Goal: Information Seeking & Learning: Understand process/instructions

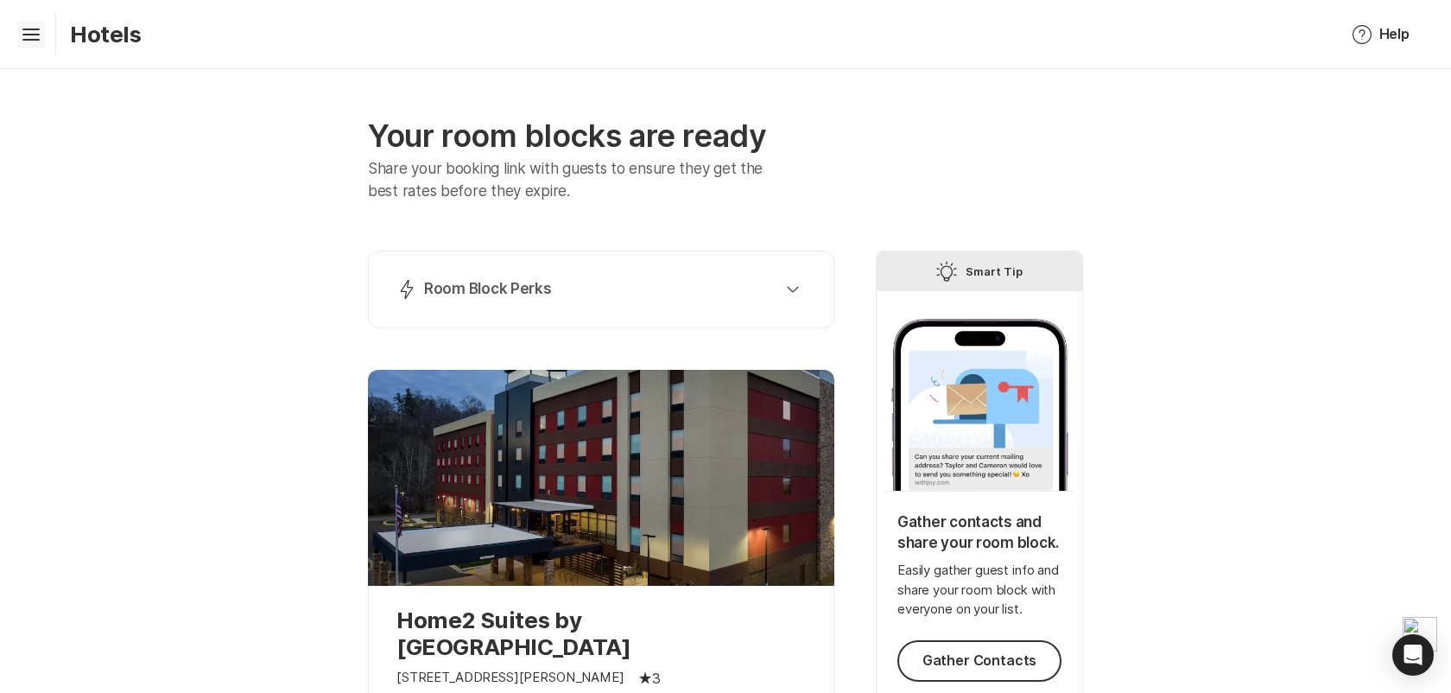
click at [43, 31] on icon "Hamburger" at bounding box center [31, 35] width 28 height 28
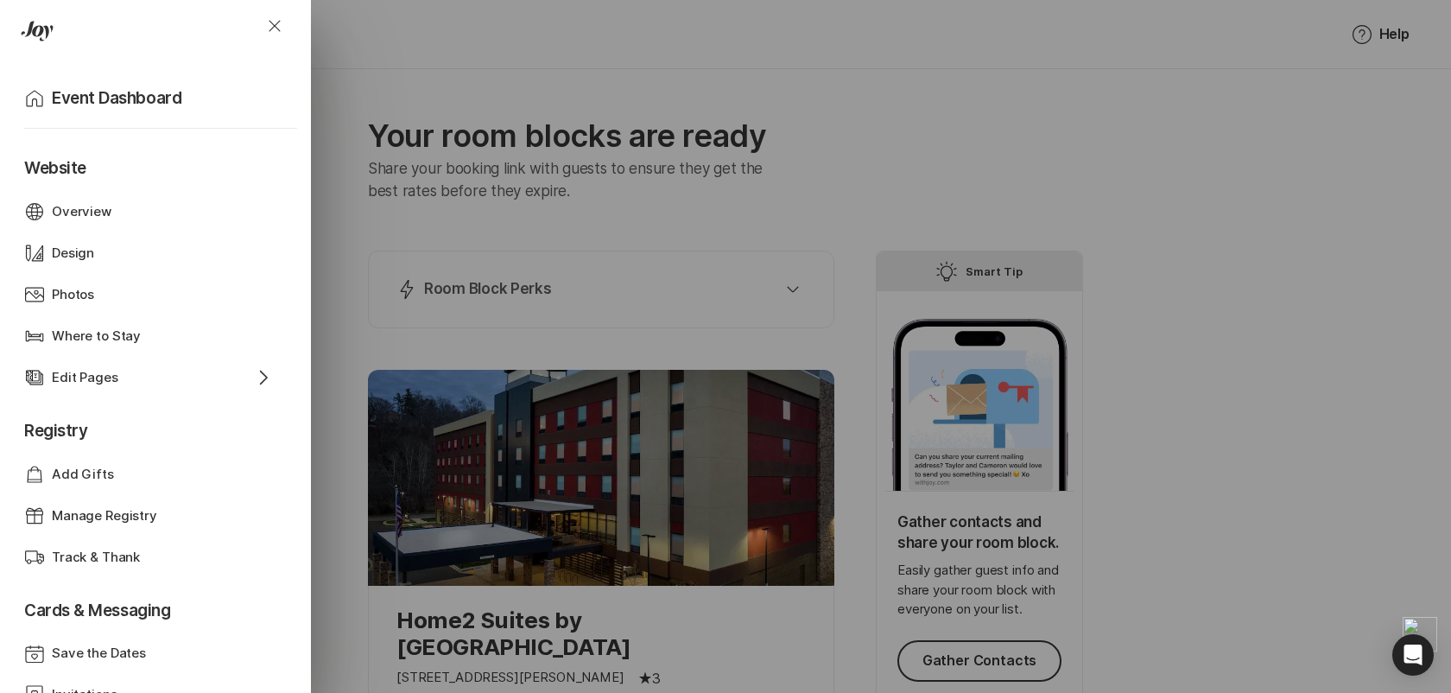
click at [528, 185] on div "Close Home Event Dashboard Website Web Globe Overview Design Design Photos Phot…" at bounding box center [725, 346] width 1451 height 693
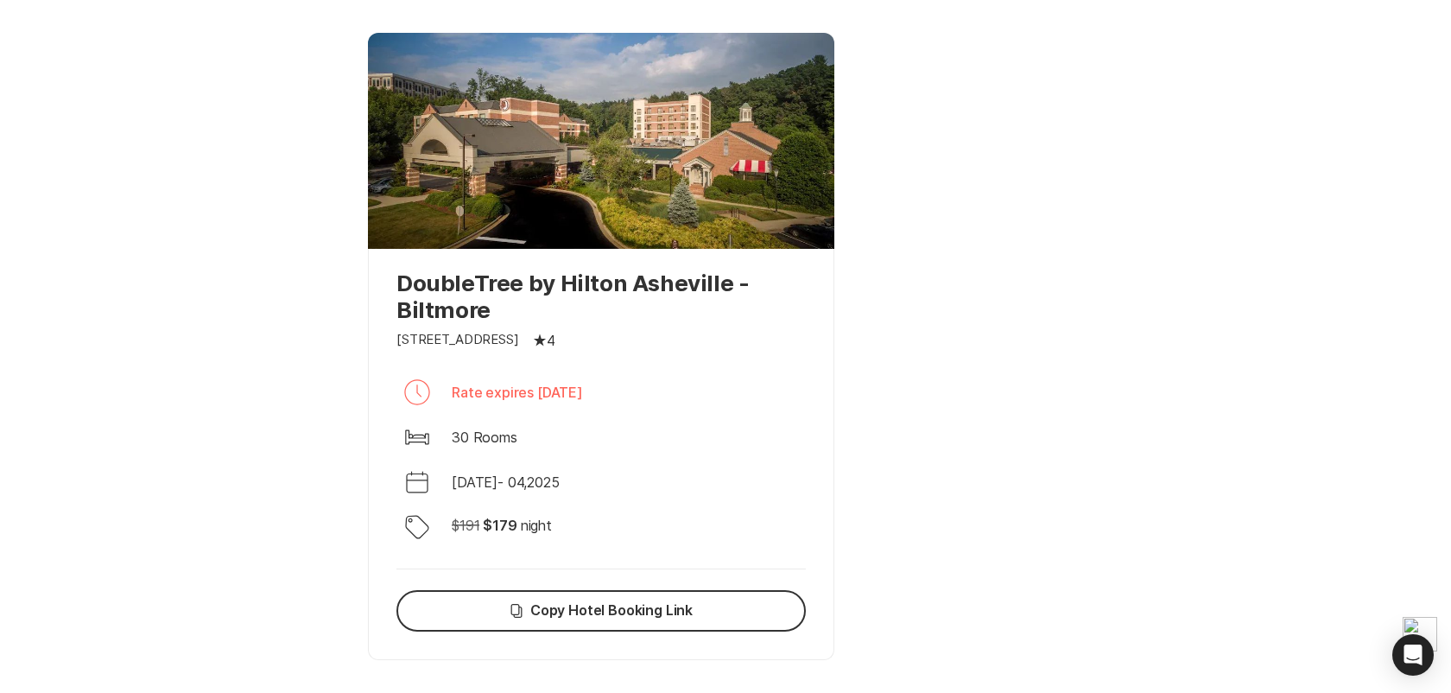
scroll to position [1199, 0]
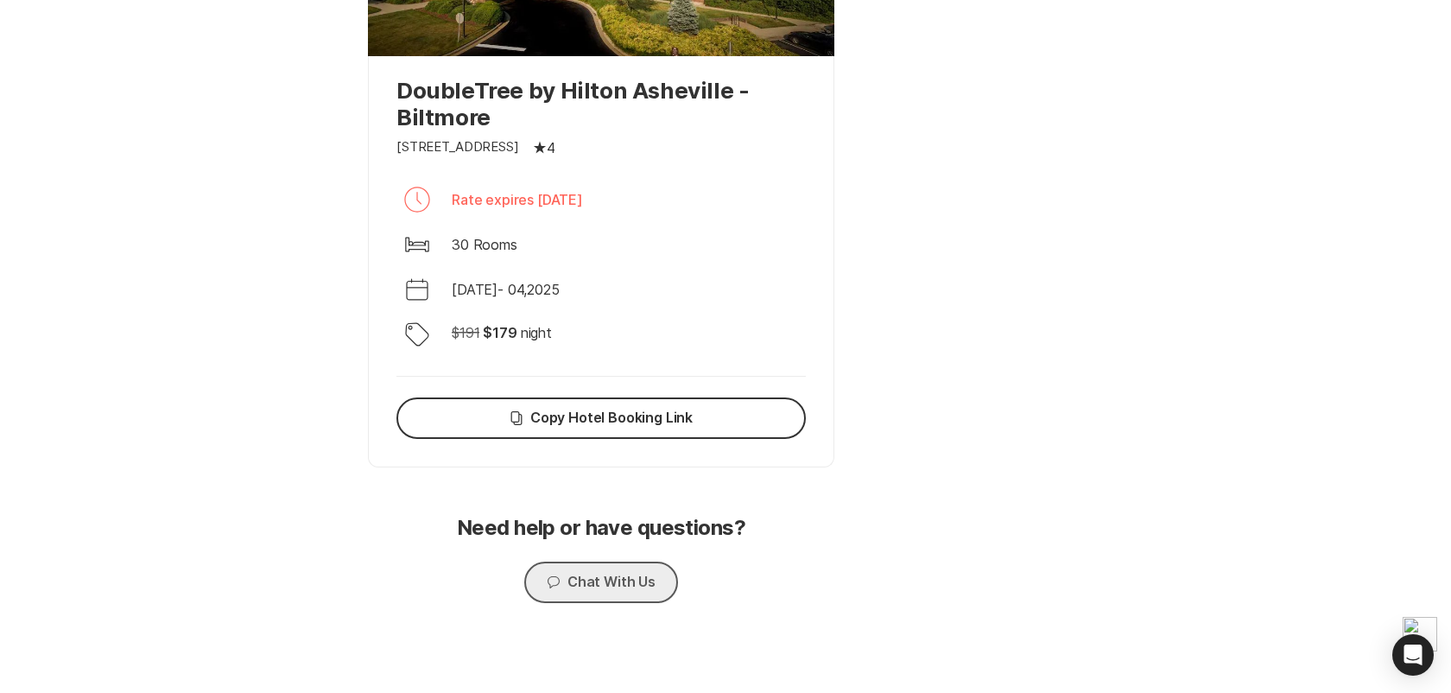
click at [630, 573] on button "Chat Chat With Us" at bounding box center [601, 581] width 154 height 41
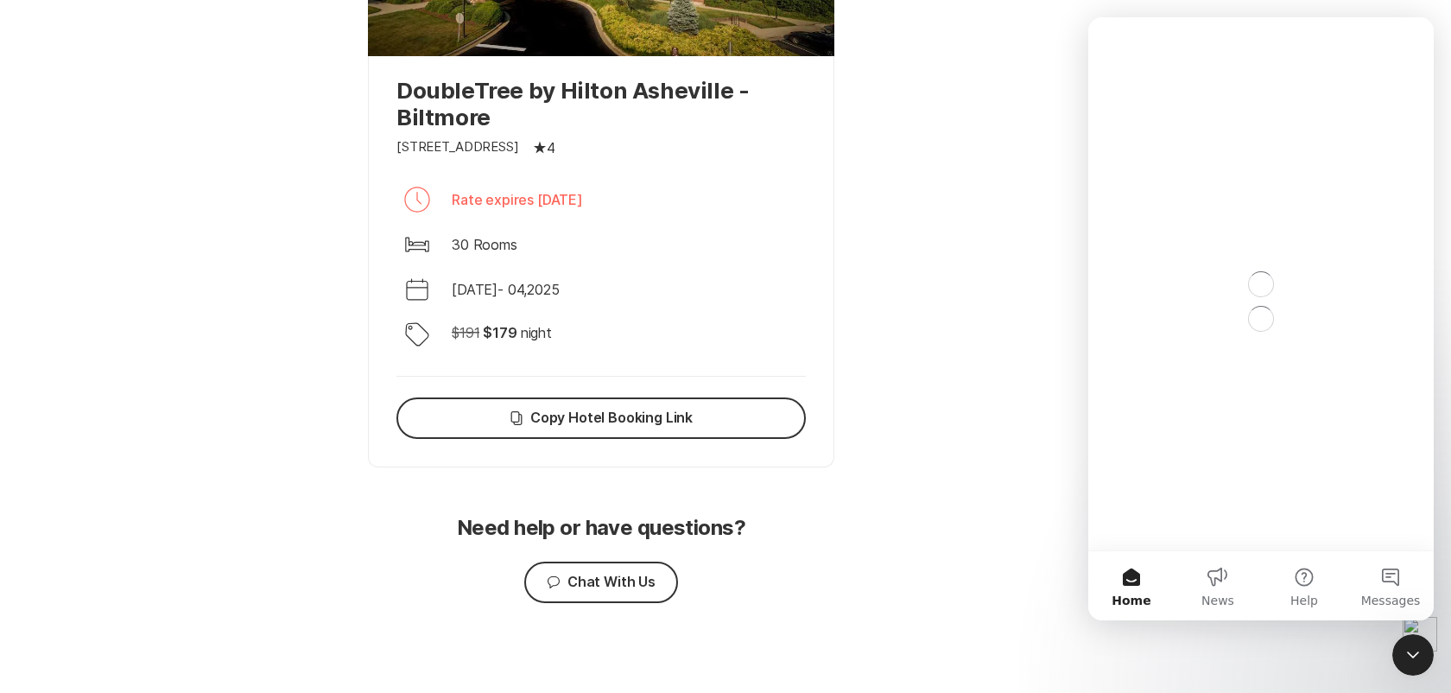
scroll to position [0, 0]
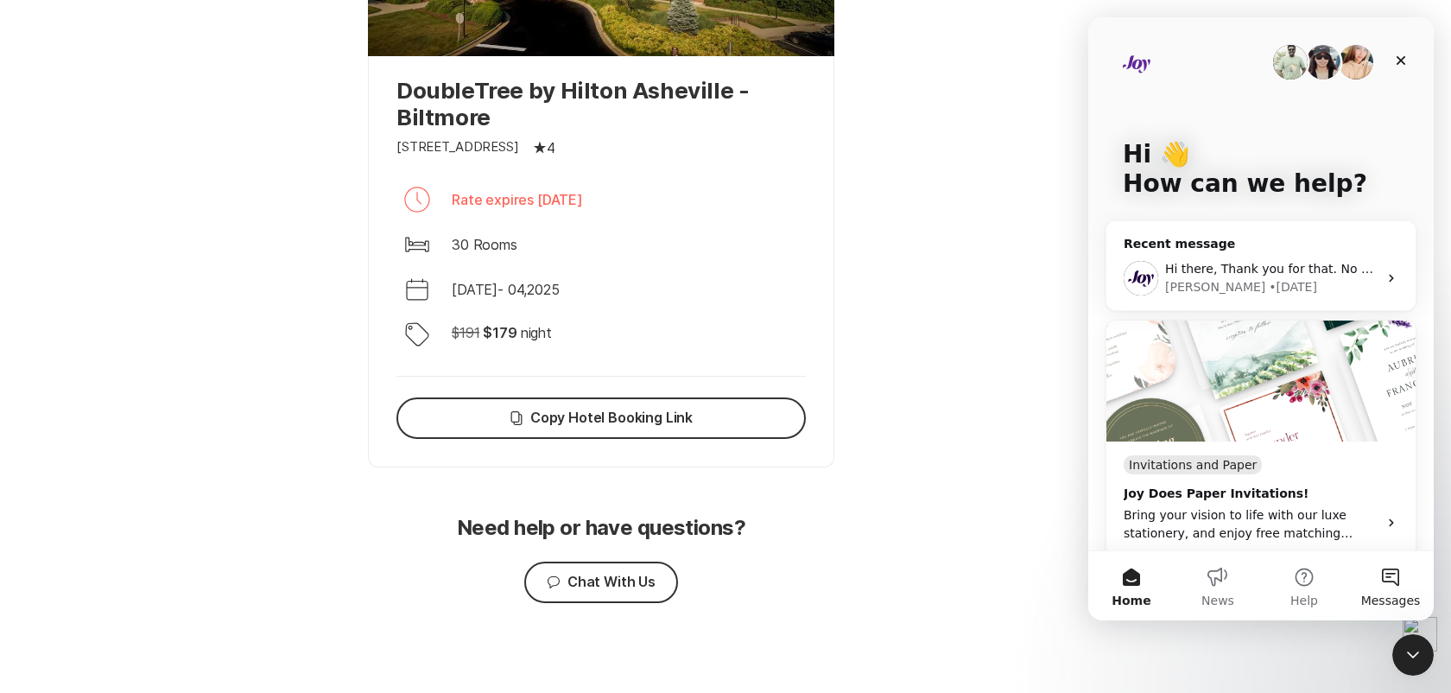
click at [1378, 585] on button "Messages" at bounding box center [1390, 585] width 86 height 69
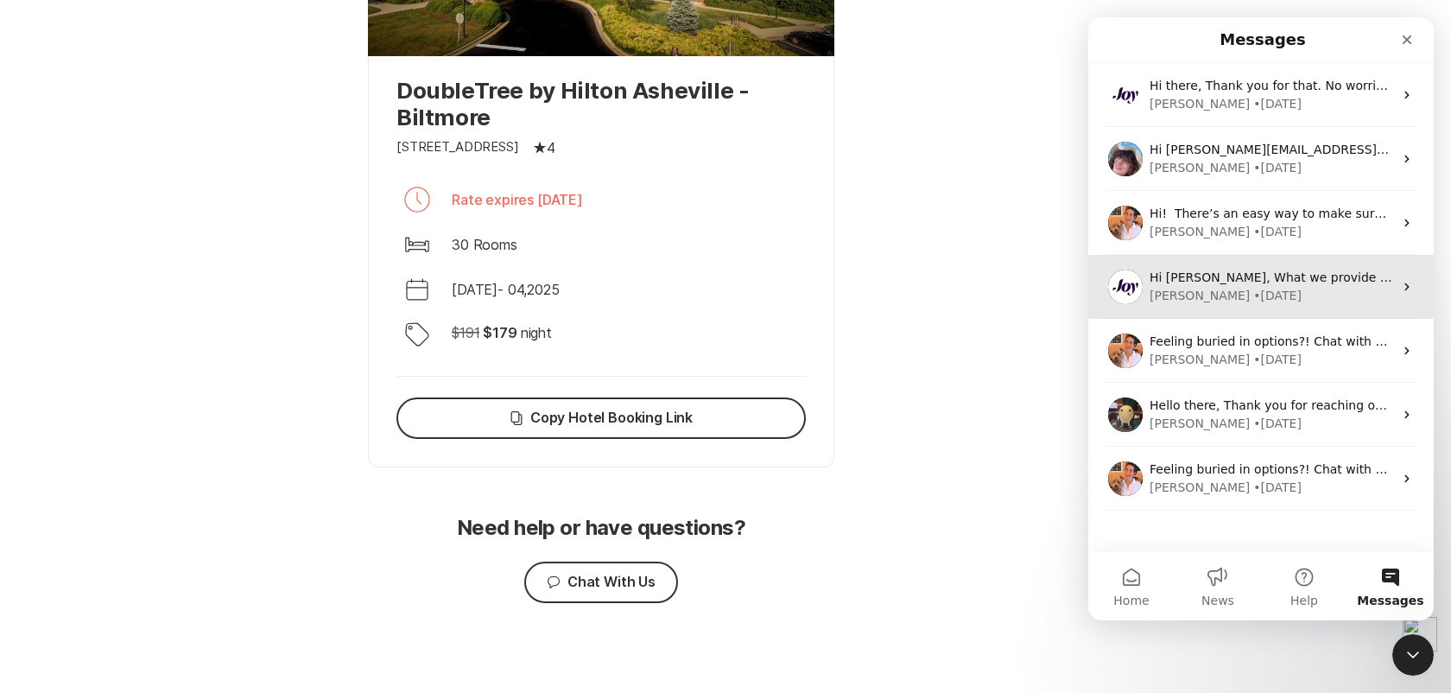
click at [1278, 297] on div "[PERSON_NAME] • [DATE]" at bounding box center [1272, 296] width 244 height 18
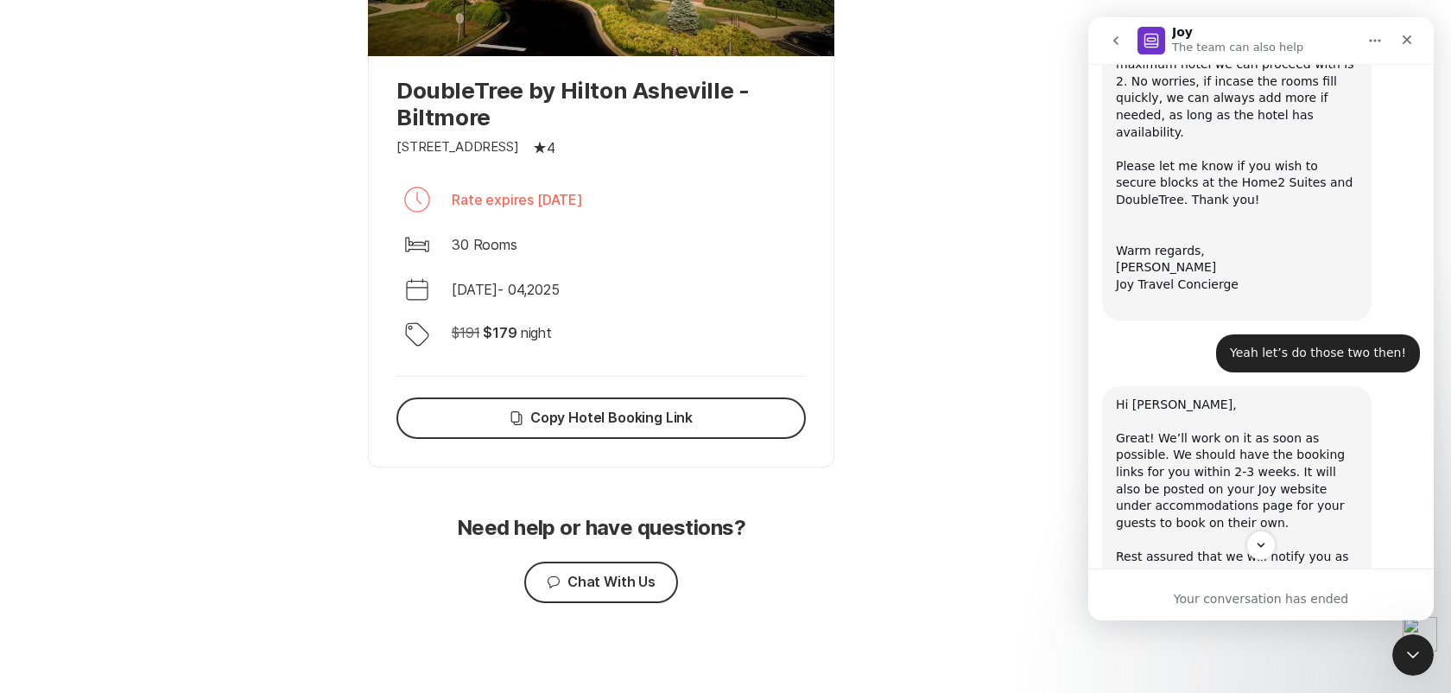
scroll to position [5591, 0]
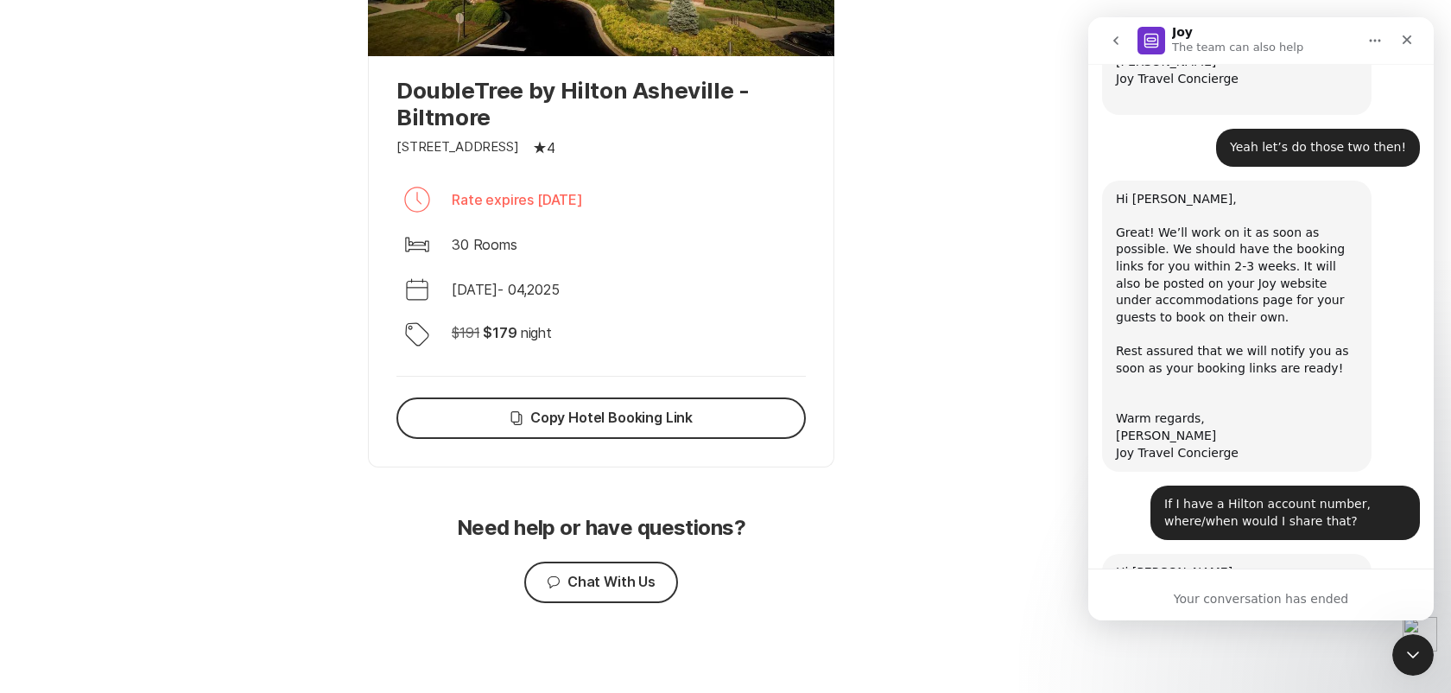
click at [1244, 608] on div "Your conversation has ended" at bounding box center [1260, 594] width 345 height 52
click at [1116, 35] on icon "go back" at bounding box center [1116, 41] width 14 height 14
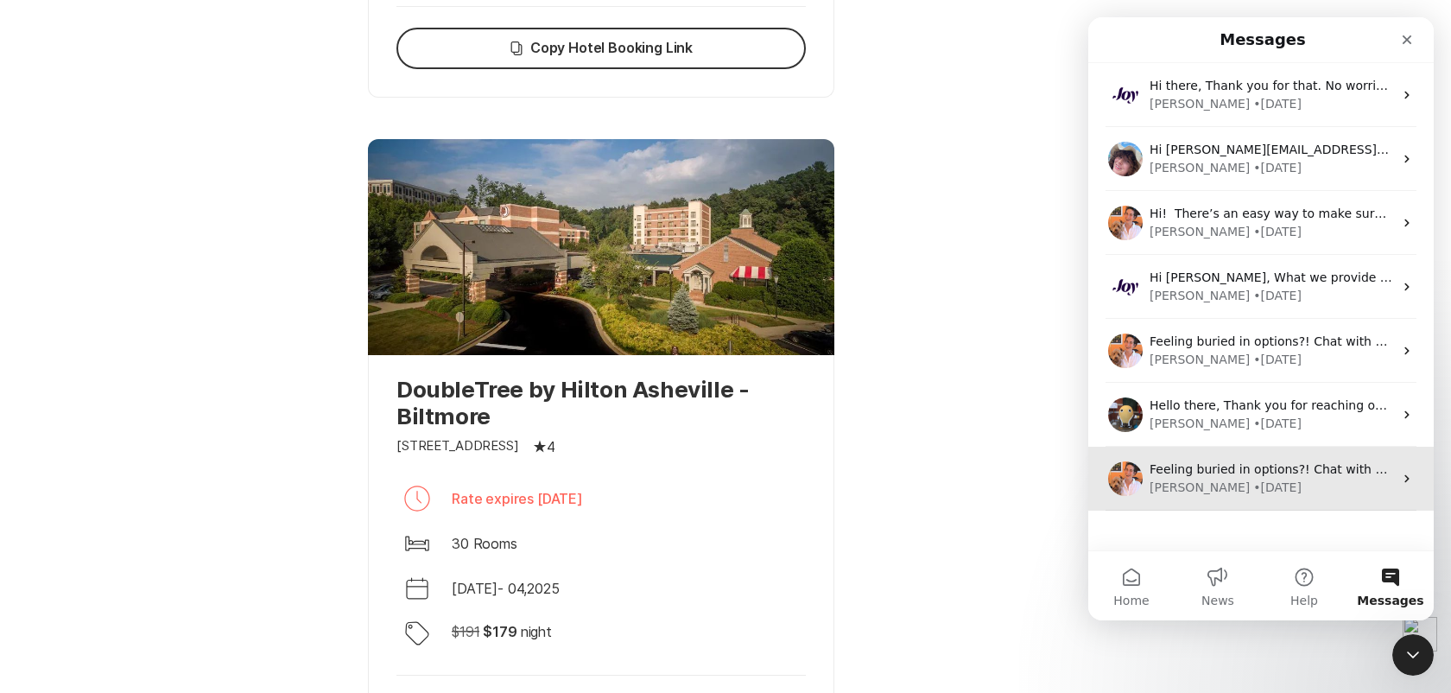
scroll to position [816, 0]
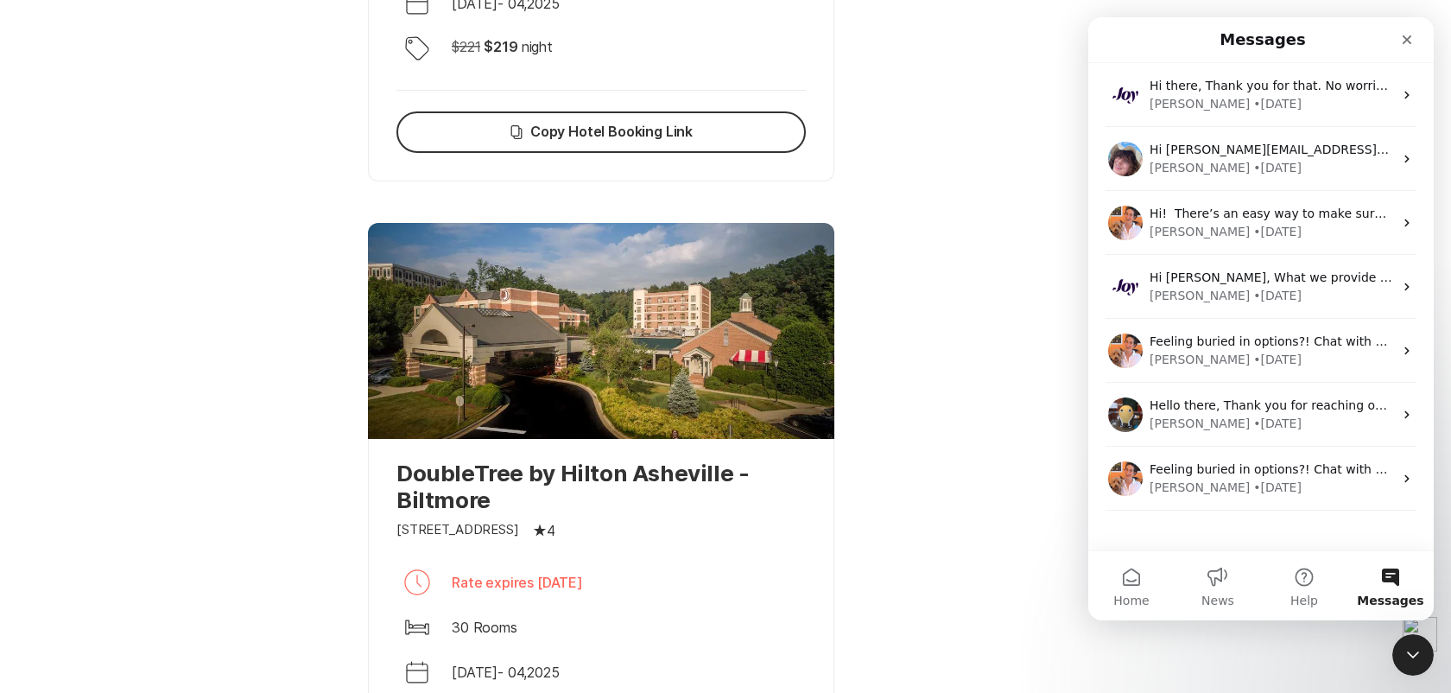
click at [978, 371] on div "Tip Smart Tip Gather contacts and share your room block. Easily gather guest in…" at bounding box center [979, 155] width 207 height 1443
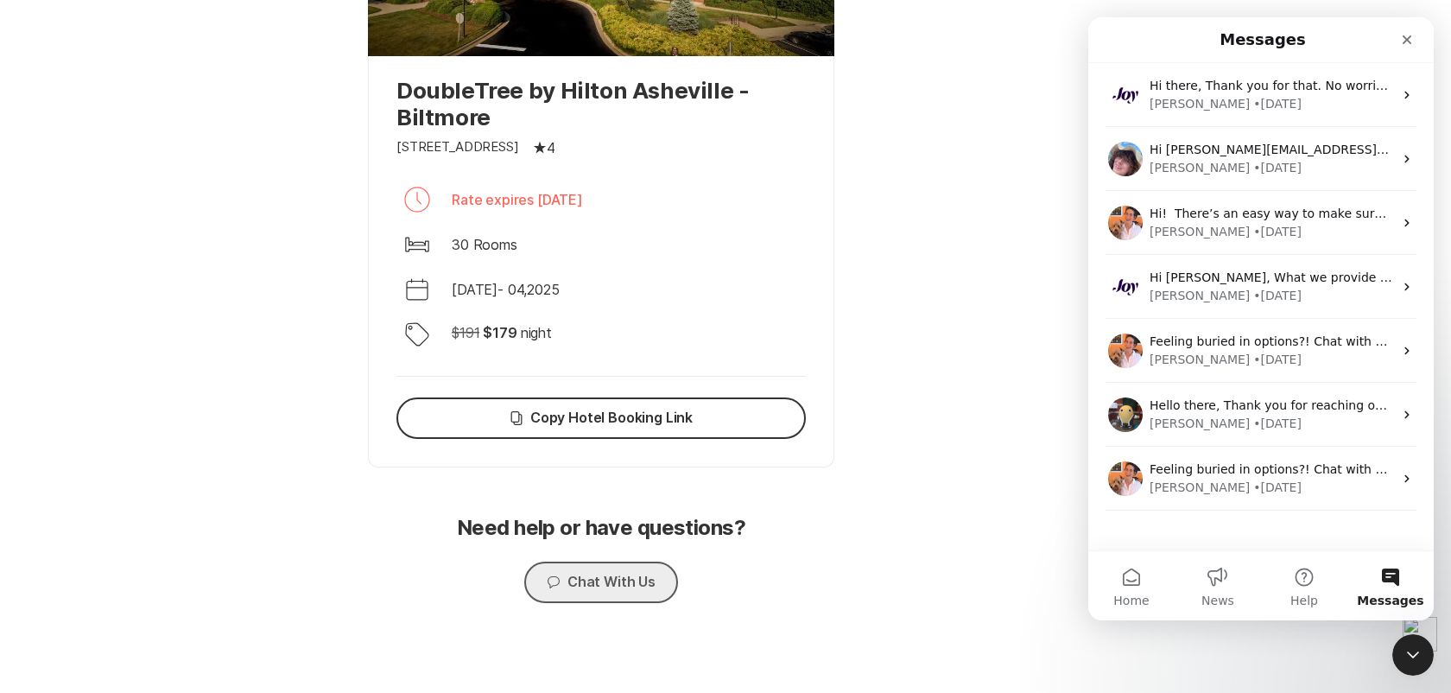
click at [635, 586] on button "Chat Chat With Us" at bounding box center [601, 581] width 154 height 41
click at [1144, 589] on button "Home" at bounding box center [1131, 585] width 86 height 69
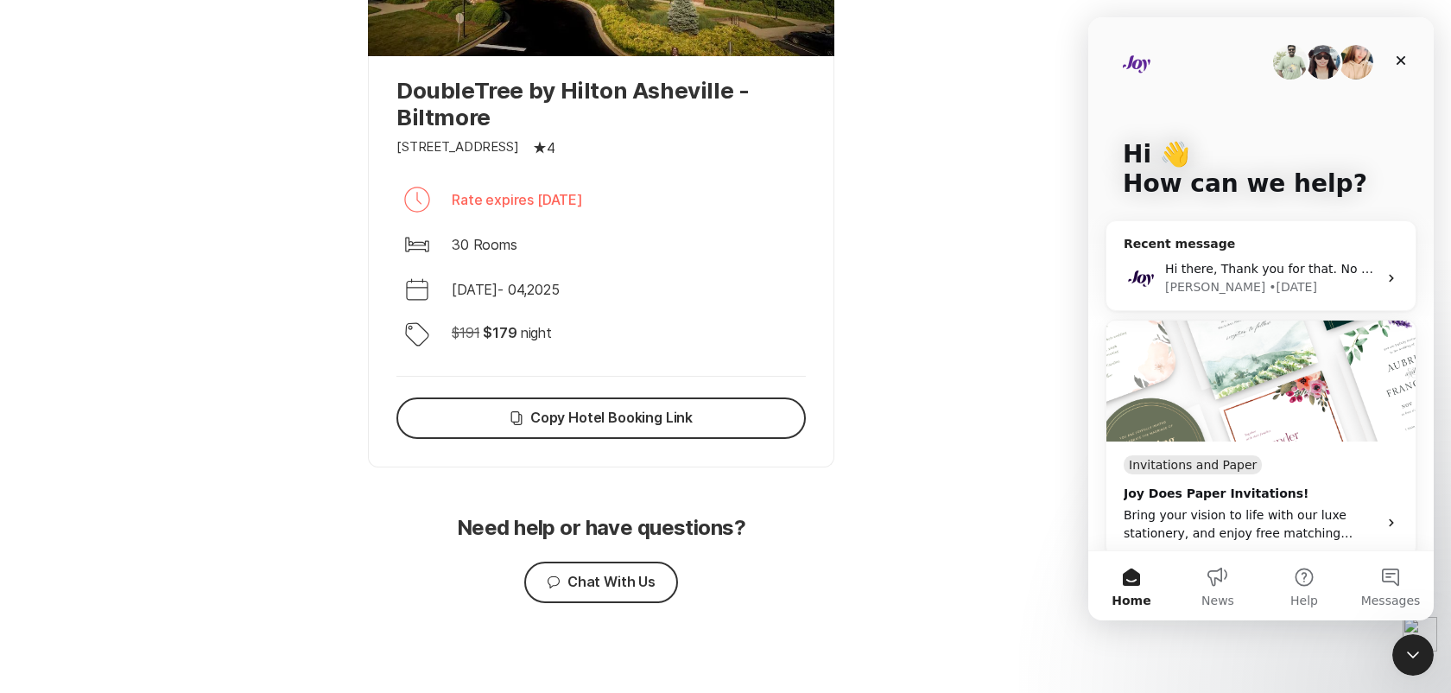
scroll to position [297, 0]
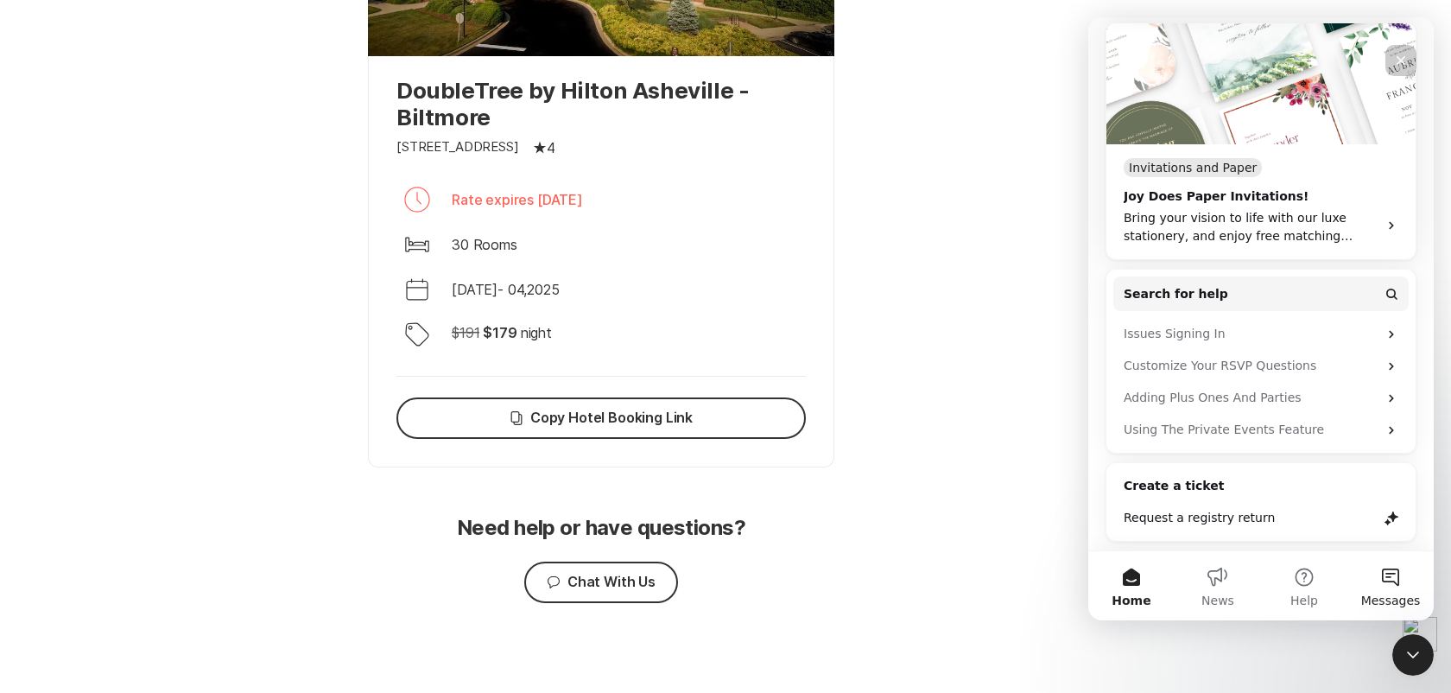
click at [1383, 599] on span "Messages" at bounding box center [1391, 600] width 60 height 12
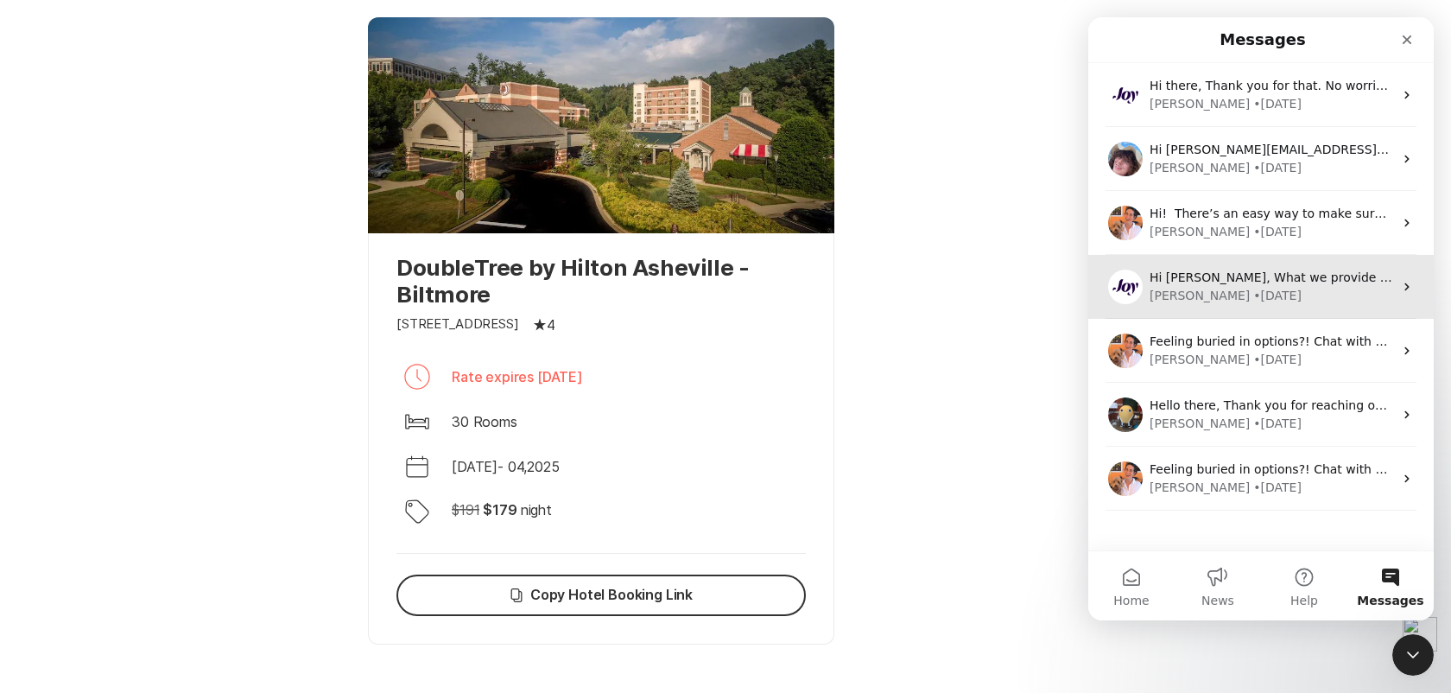
scroll to position [877, 0]
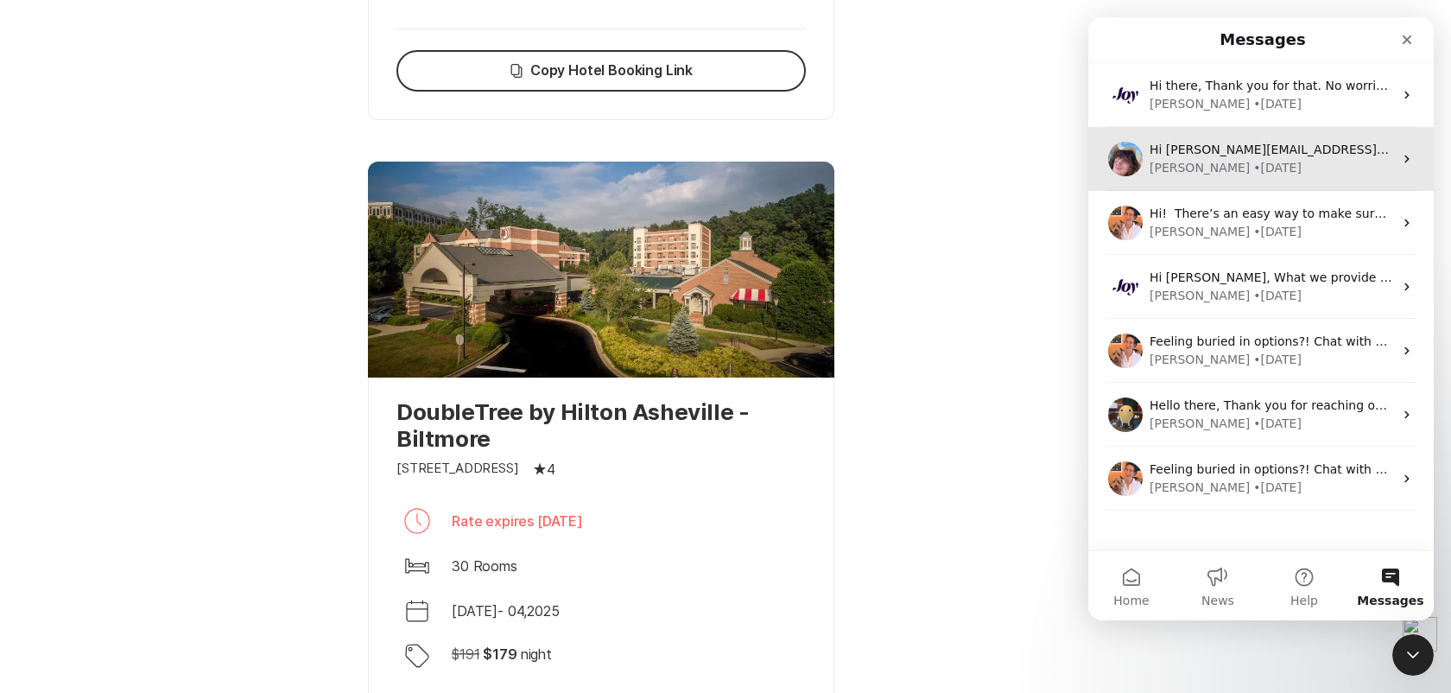
click at [1302, 185] on div "Hi [PERSON_NAME][EMAIL_ADDRESS][PERSON_NAME][DOMAIN_NAME], We’d love to learn h…" at bounding box center [1260, 159] width 345 height 64
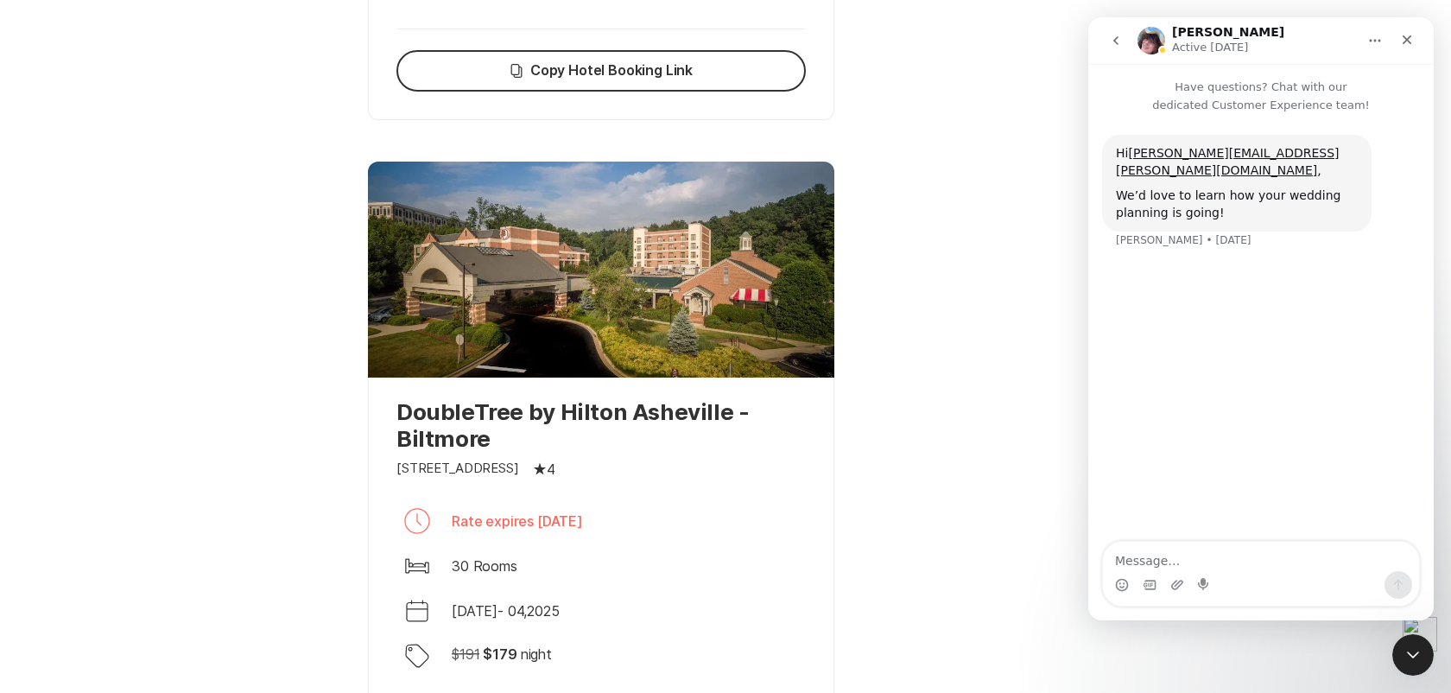
click at [1107, 45] on button "go back" at bounding box center [1115, 40] width 33 height 33
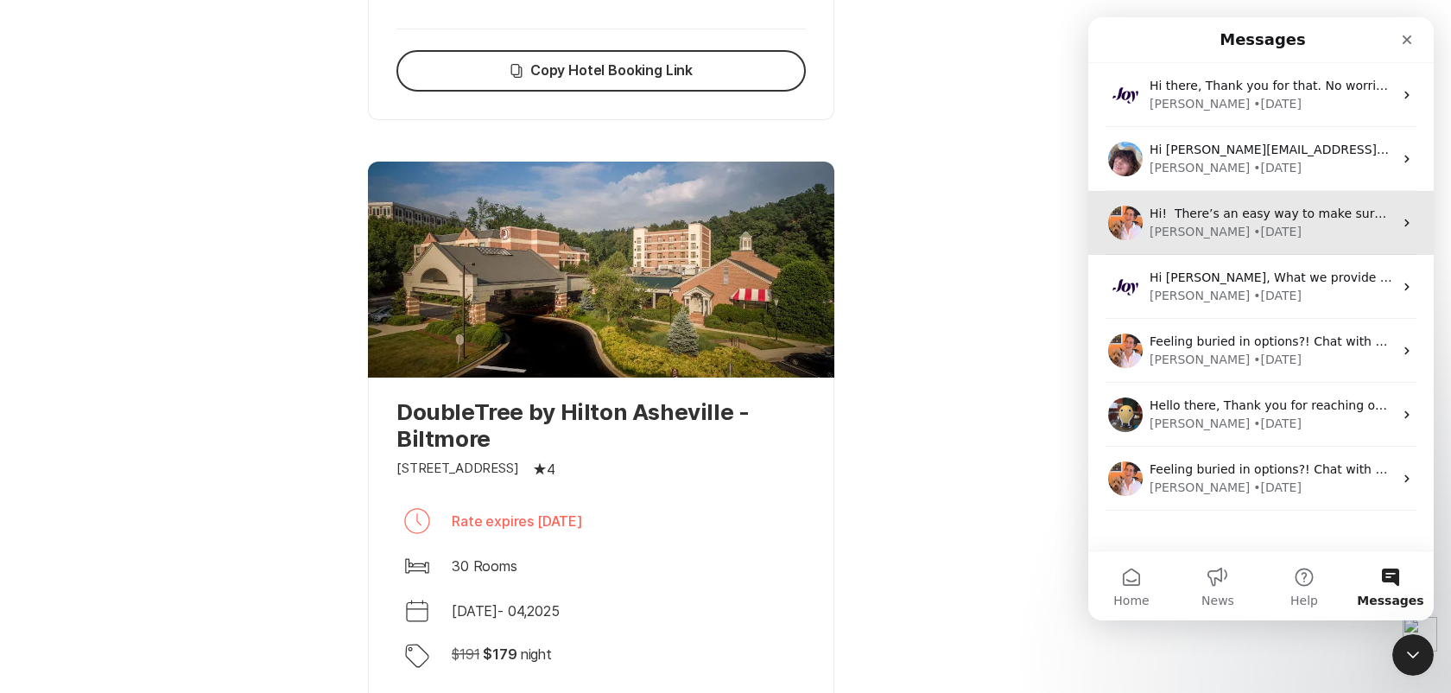
click at [1285, 228] on div "[PERSON_NAME] • [DATE]" at bounding box center [1272, 232] width 244 height 18
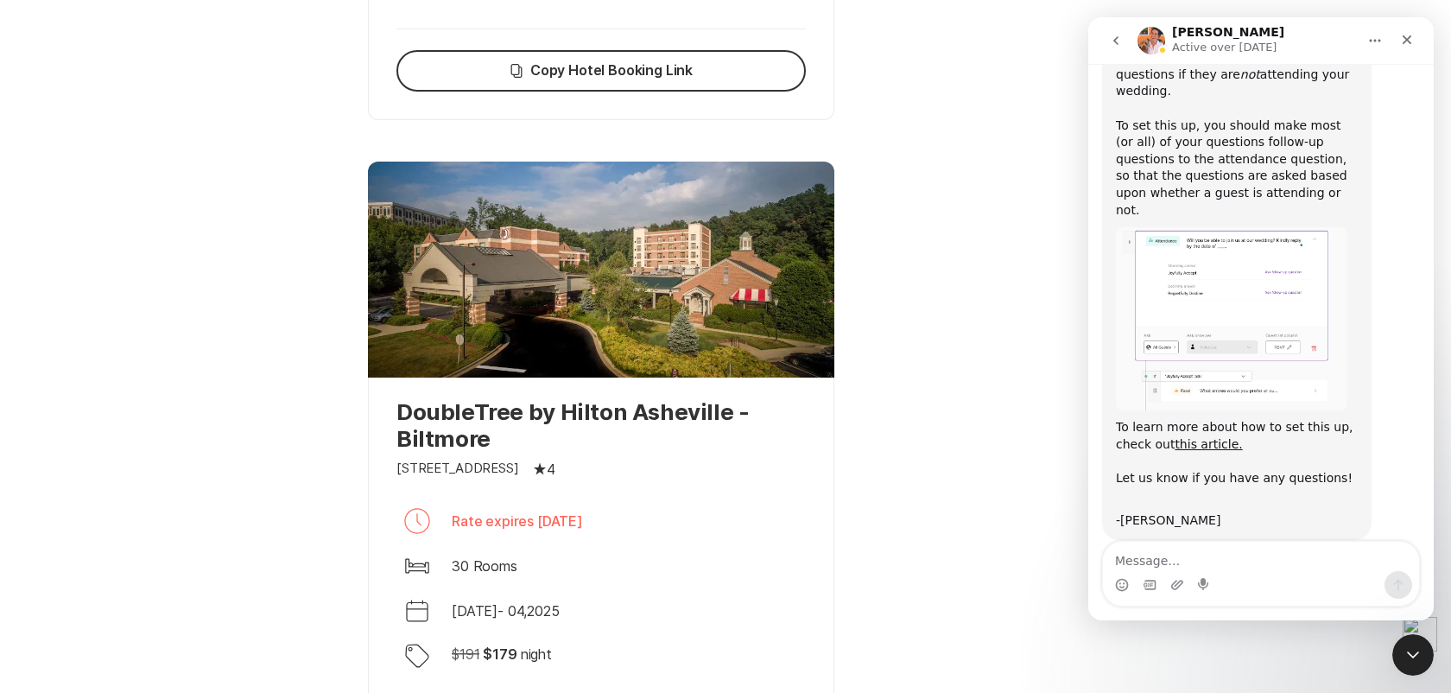
scroll to position [0, 0]
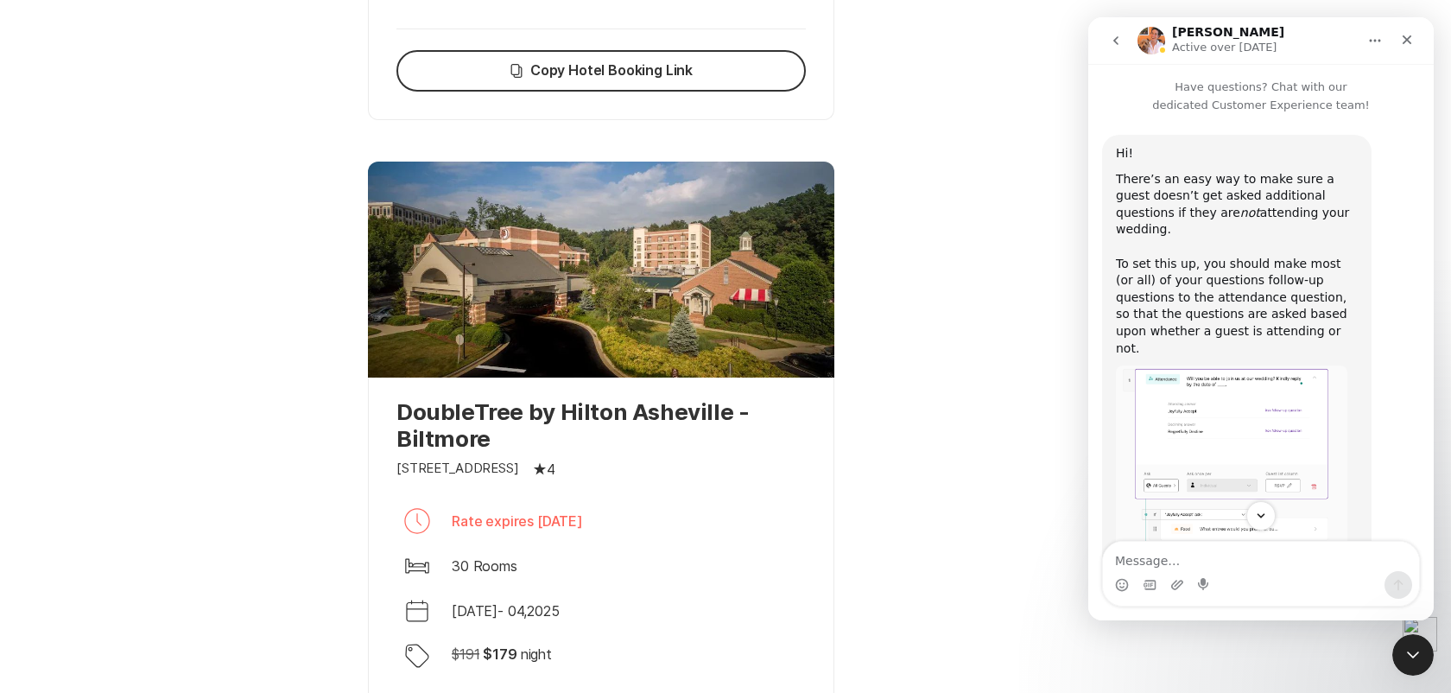
click at [1116, 36] on icon "go back" at bounding box center [1116, 41] width 14 height 14
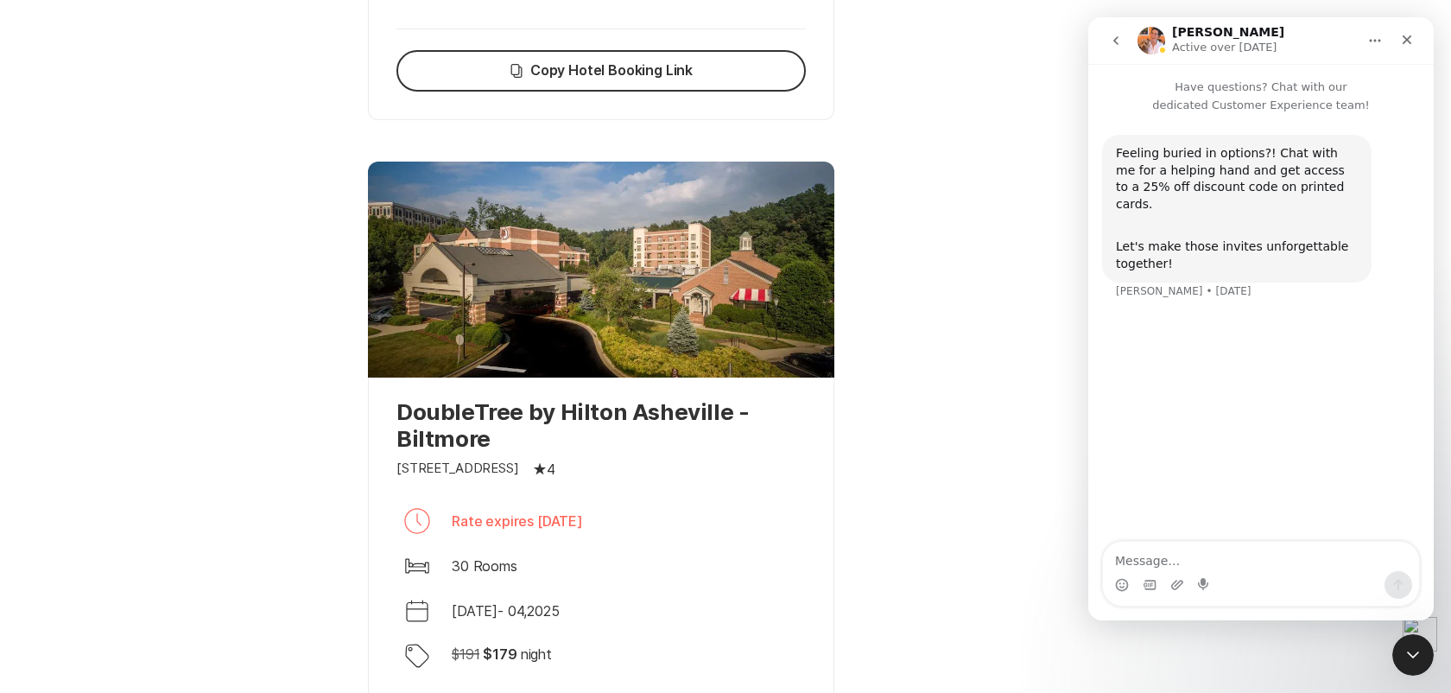
click at [1093, 14] on div "Your room blocks are ready Share your booking link with guests to ensure they g…" at bounding box center [725, 103] width 770 height 1822
click at [1114, 35] on icon "go back" at bounding box center [1116, 41] width 14 height 14
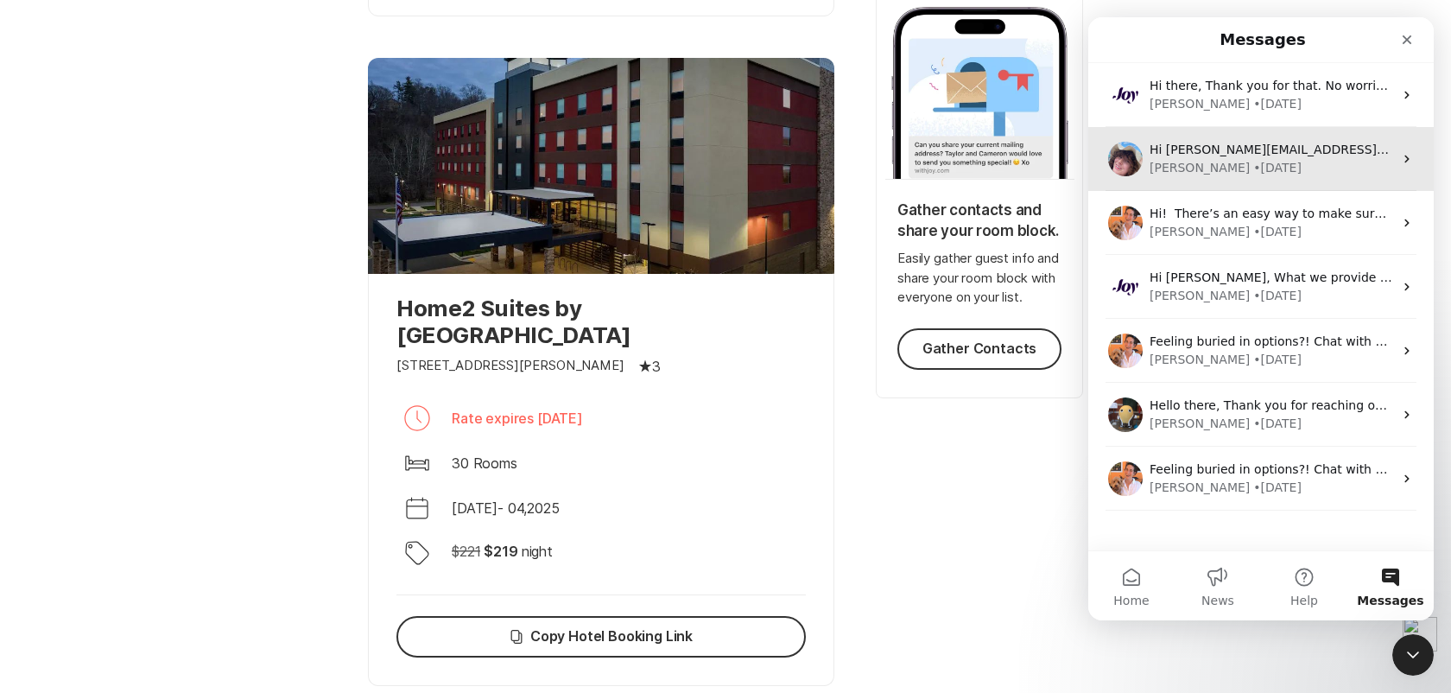
scroll to position [276, 0]
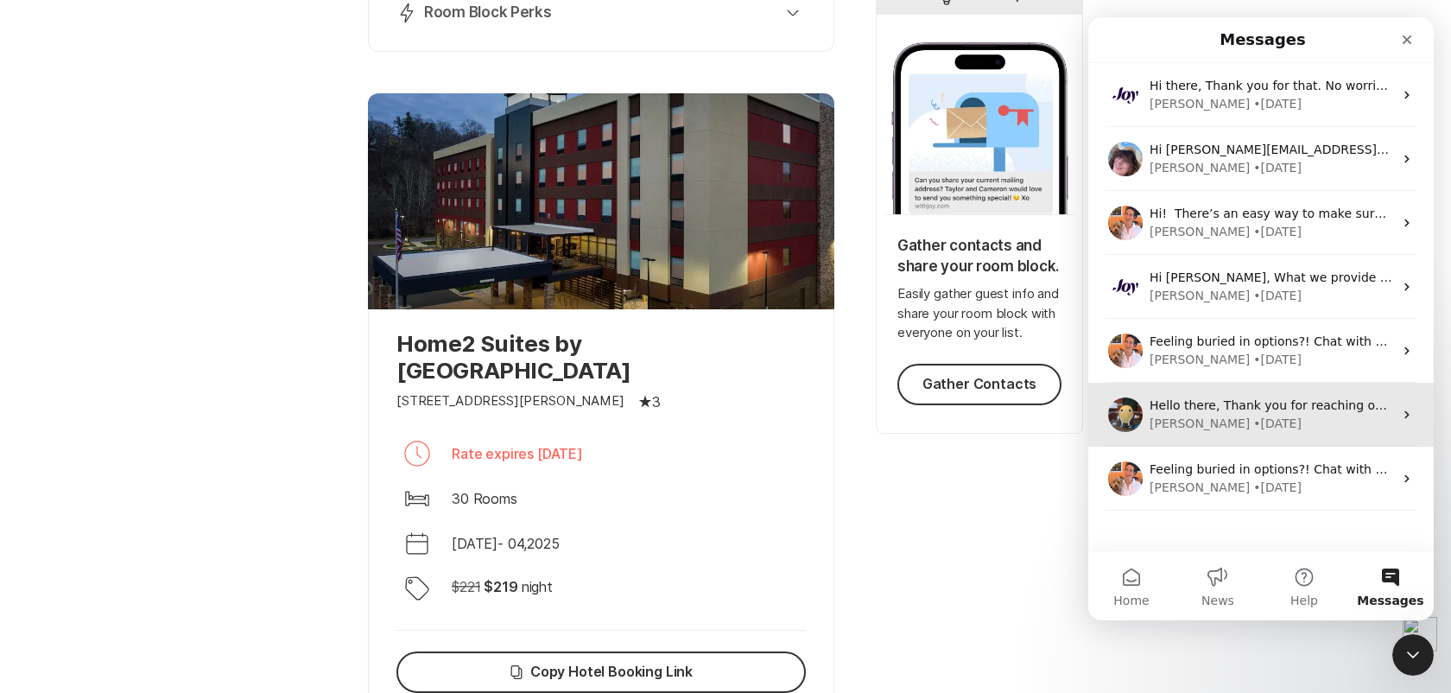
click at [1211, 391] on div "Hello there, Thank you for reaching out, sorry for the wait. I am sorry to say …" at bounding box center [1260, 415] width 345 height 64
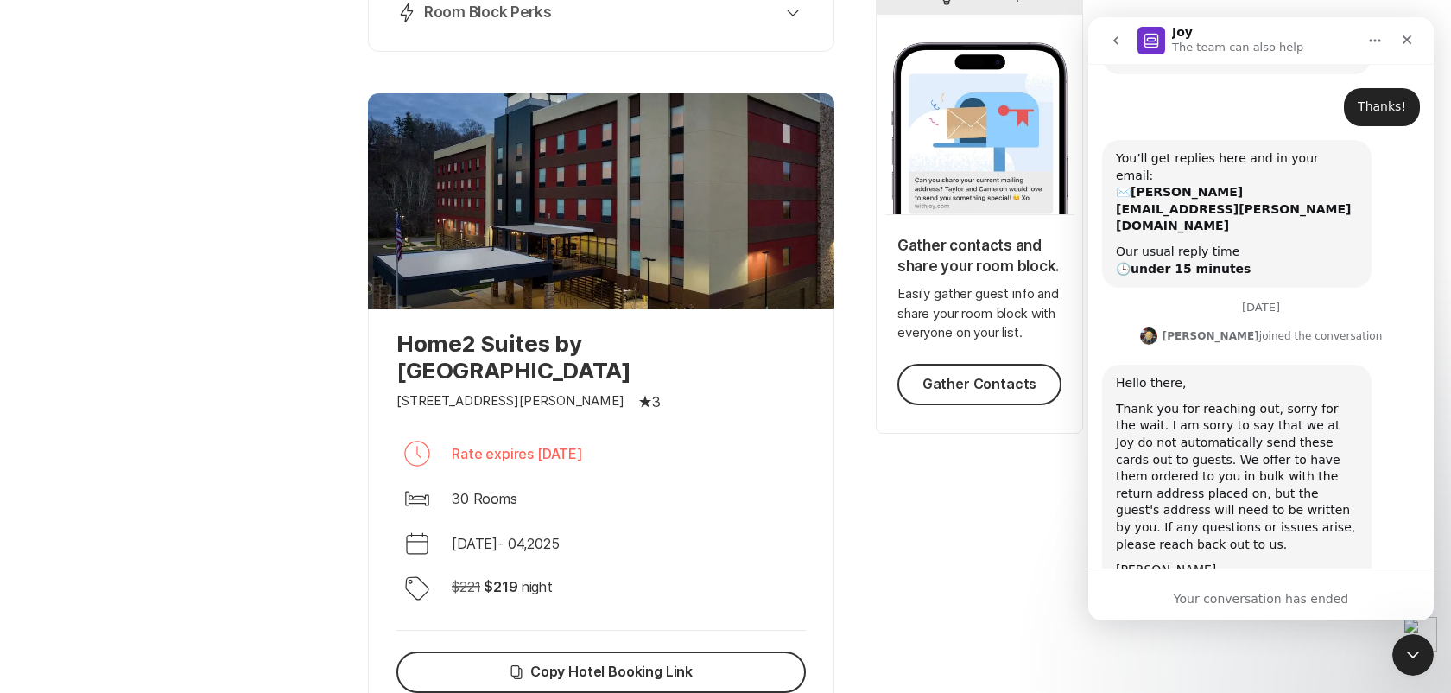
scroll to position [1057, 0]
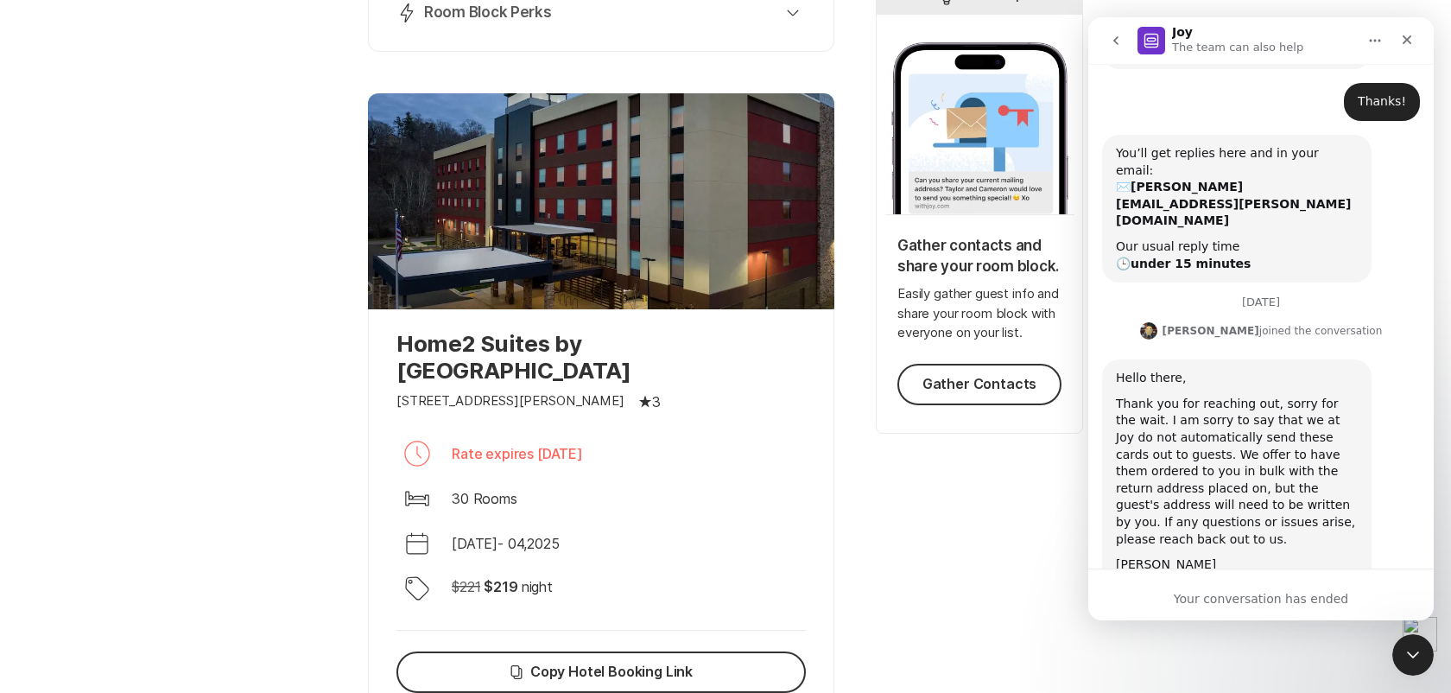
click at [1104, 41] on button "go back" at bounding box center [1115, 40] width 33 height 33
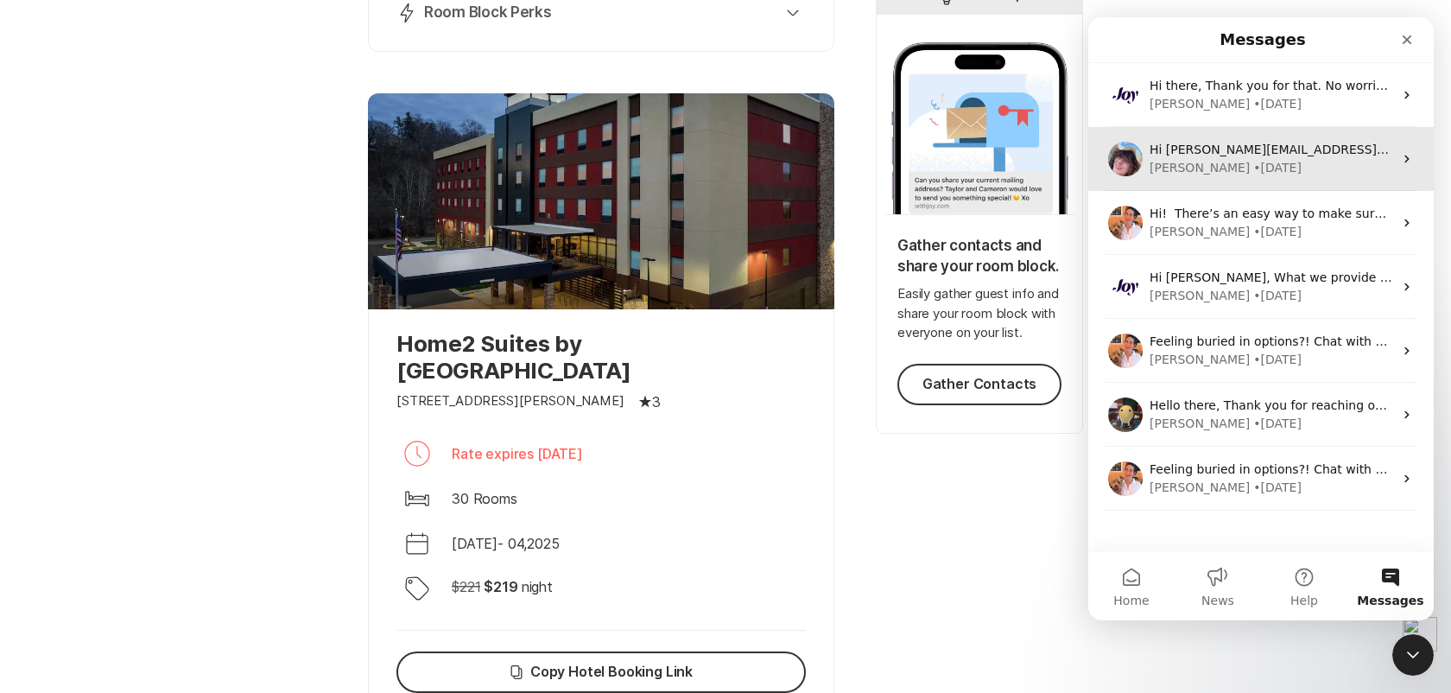
scroll to position [0, 0]
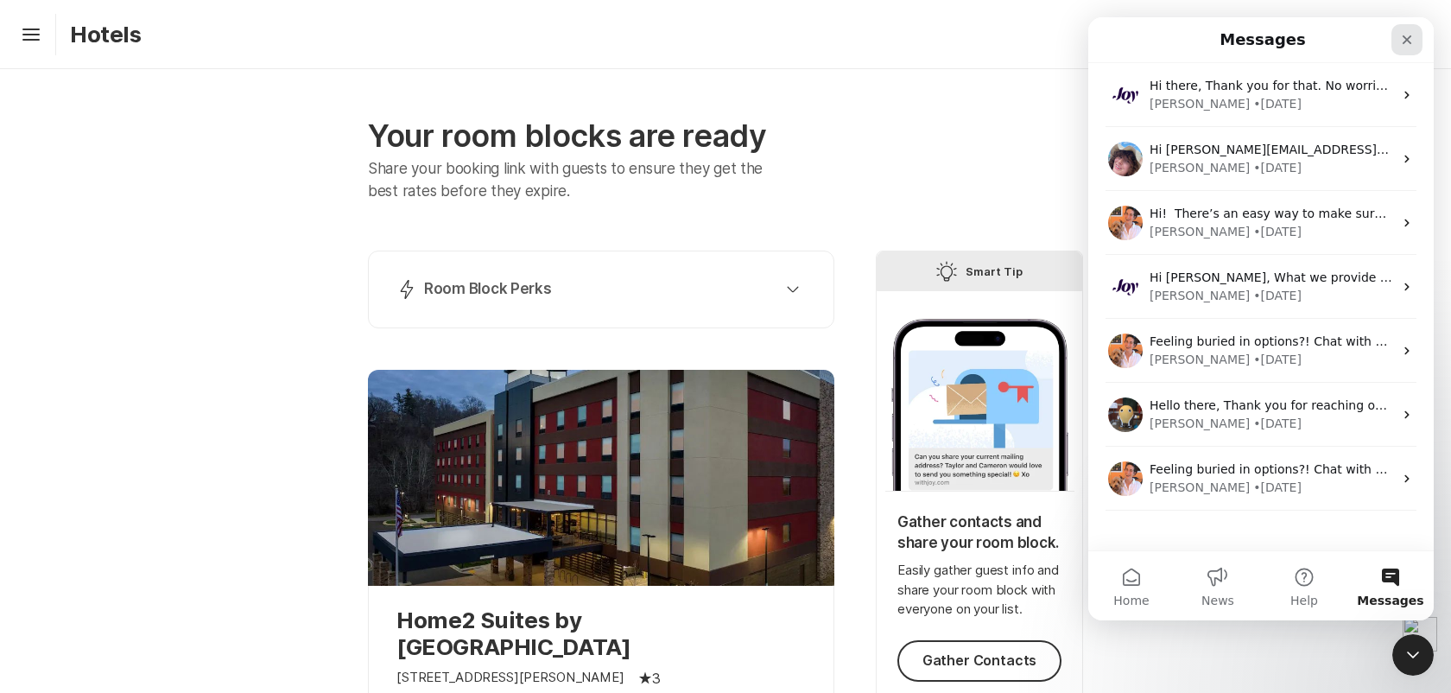
click at [1409, 45] on icon "Close" at bounding box center [1407, 40] width 14 height 14
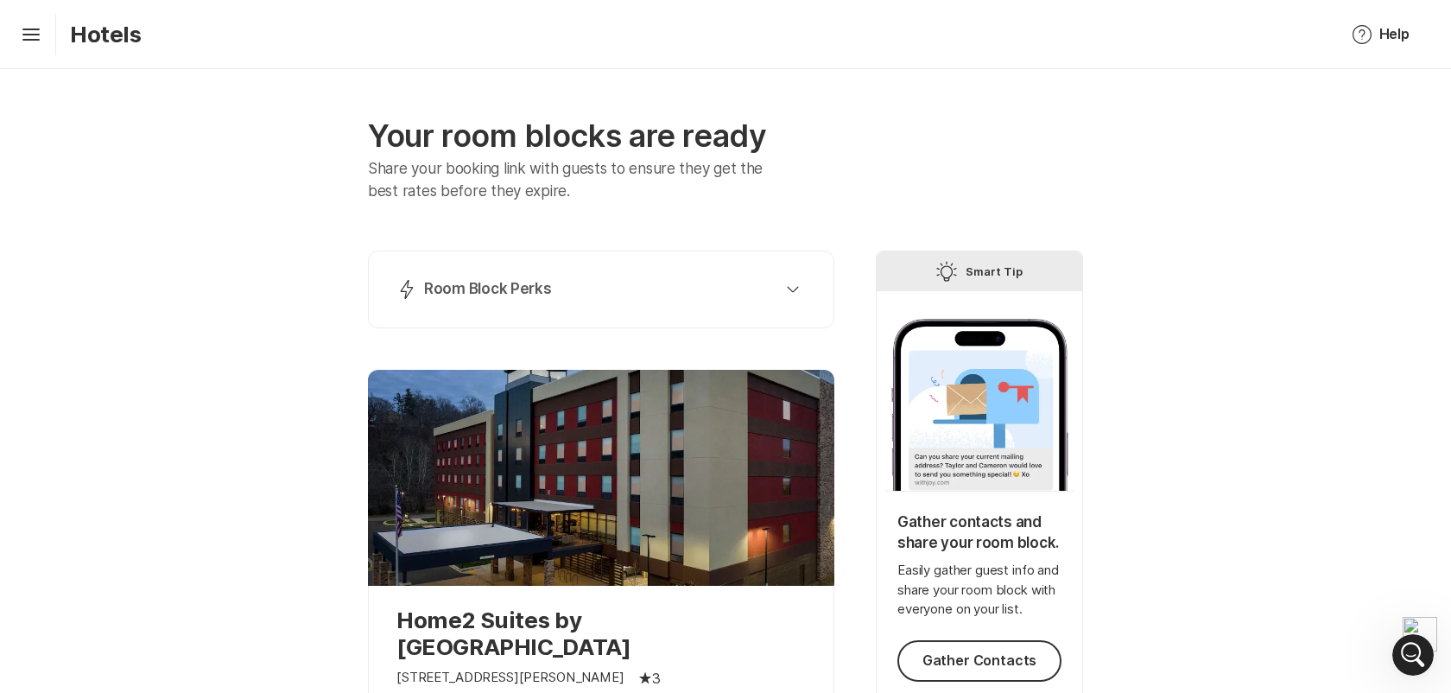
click at [16, 57] on div "Hamburger Hotels Help Help Tip Leave a Suggestion Notification Bubble Contact S…" at bounding box center [725, 34] width 1451 height 69
click at [20, 47] on icon "Hamburger" at bounding box center [31, 35] width 28 height 28
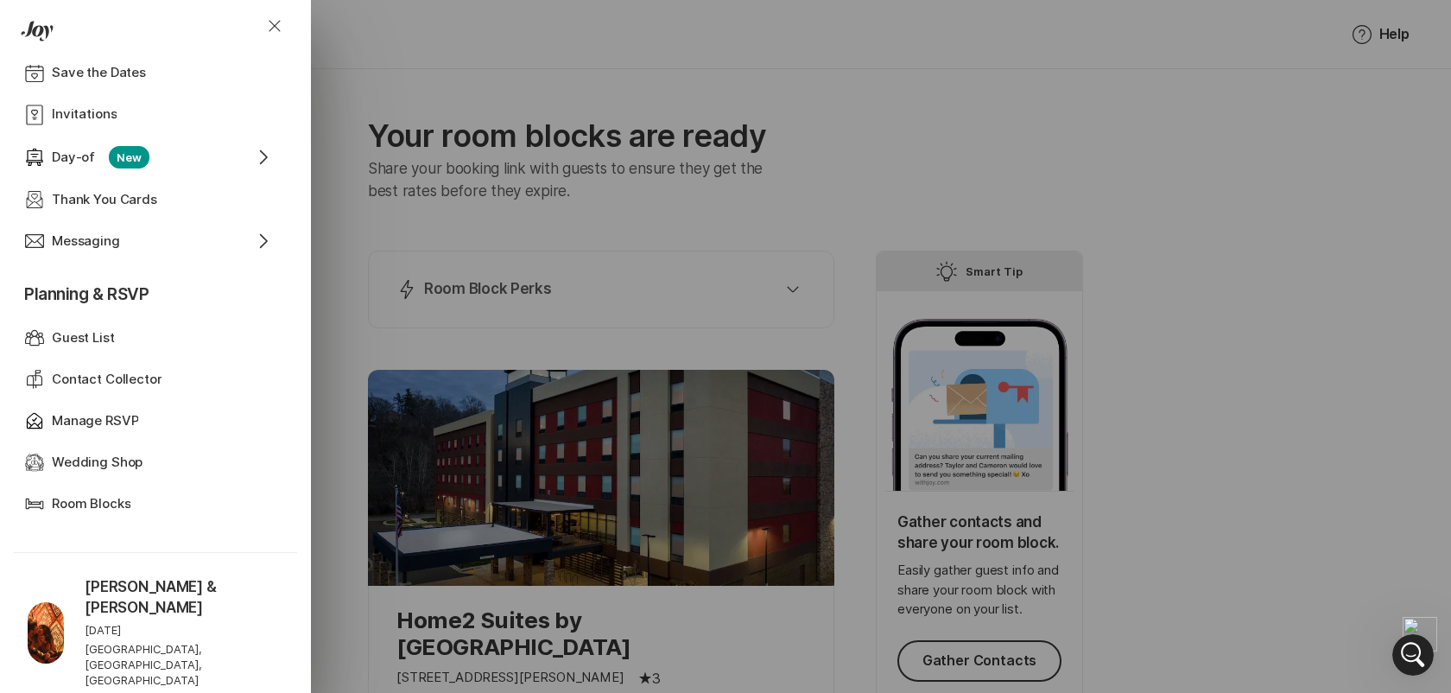
scroll to position [792, 0]
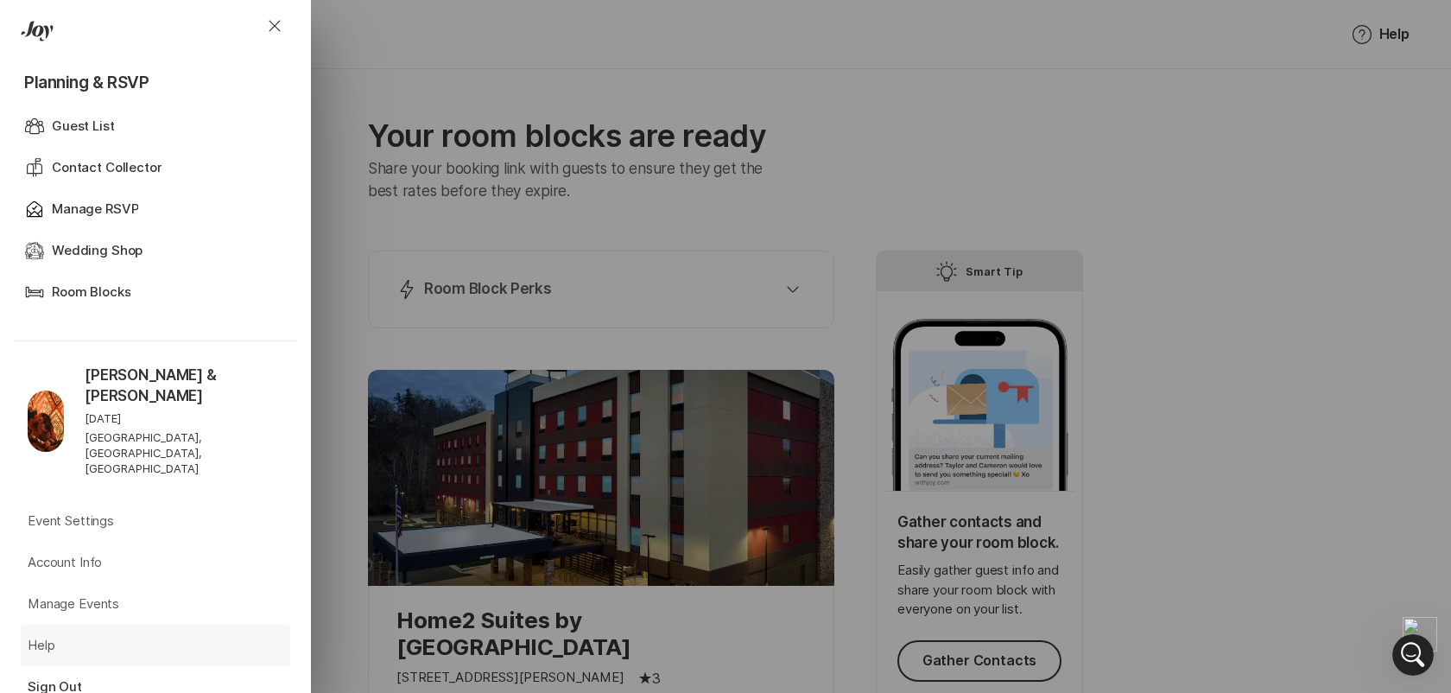
click at [41, 636] on p "Help" at bounding box center [41, 646] width 27 height 20
